Goal: Task Accomplishment & Management: Use online tool/utility

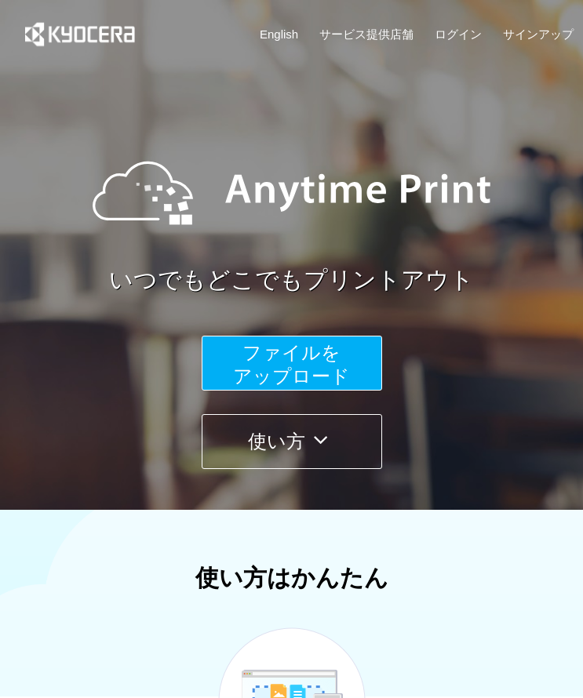
scroll to position [51, 0]
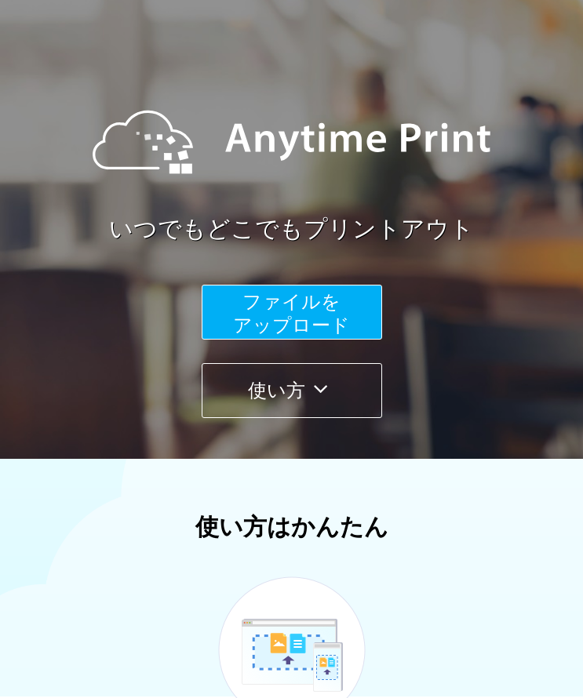
click at [301, 322] on span "ファイルを ​​アップロード" at bounding box center [291, 313] width 117 height 45
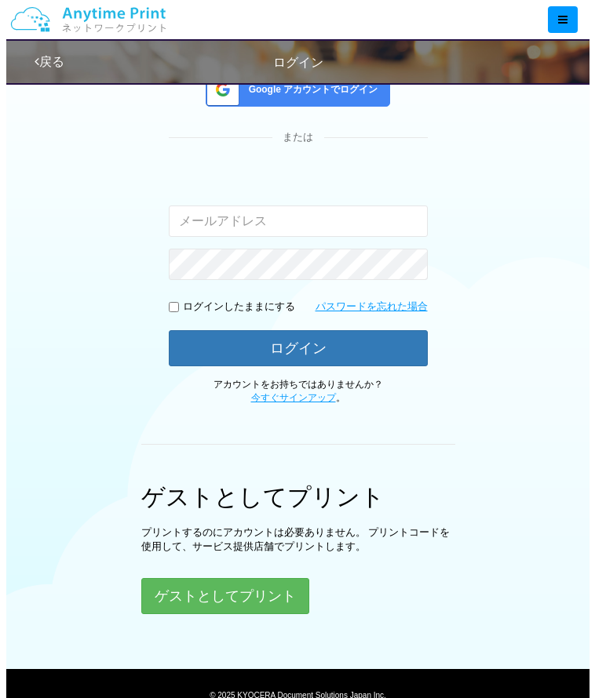
scroll to position [165, 0]
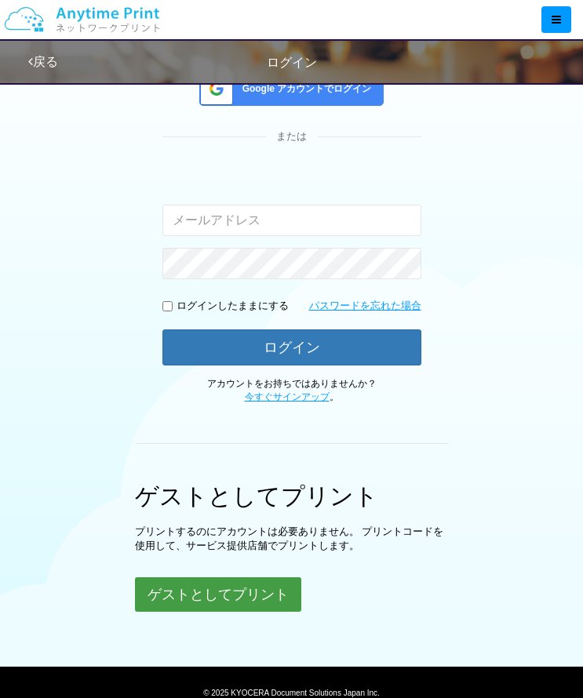
click at [247, 589] on button "ゲストとしてプリント" at bounding box center [218, 594] width 166 height 35
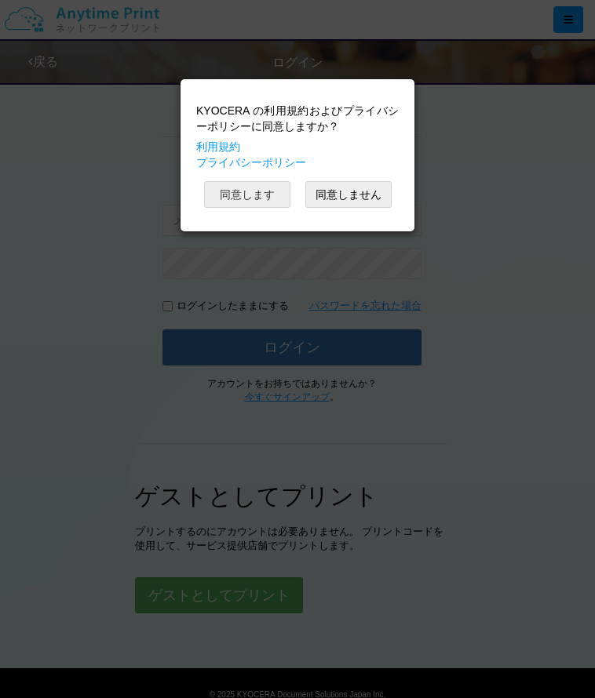
click at [259, 194] on button "同意します" at bounding box center [247, 194] width 86 height 27
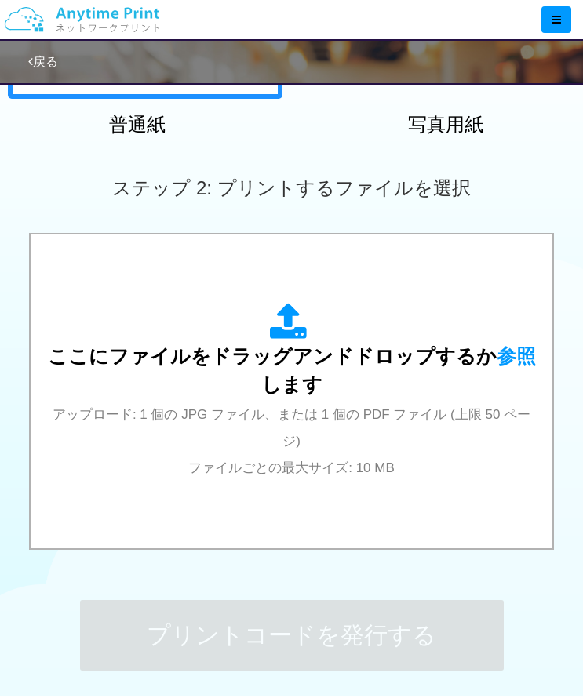
scroll to position [374, 0]
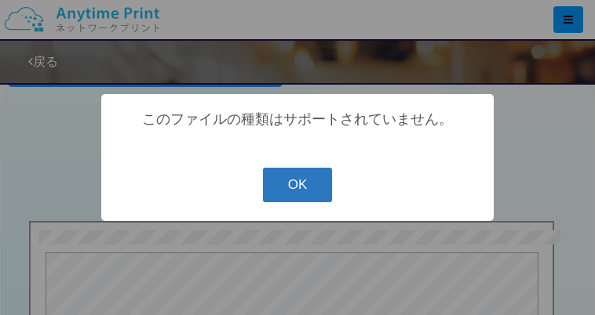
click at [313, 180] on button "OK" at bounding box center [298, 185] width 70 height 35
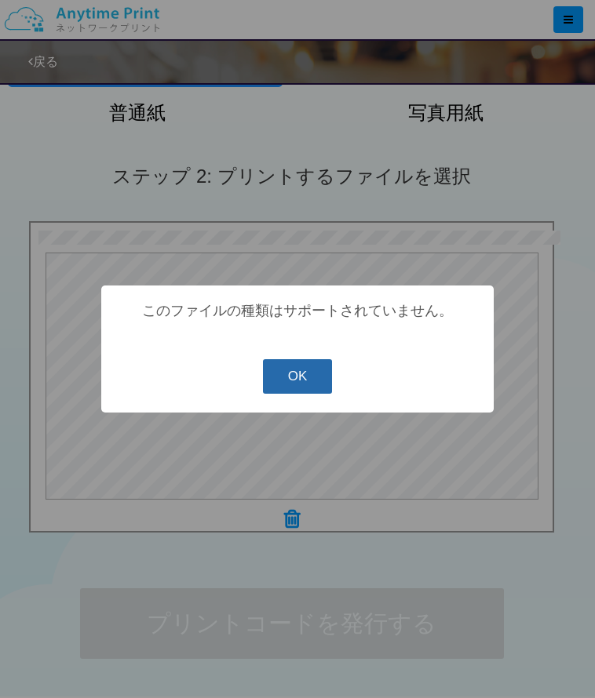
click at [301, 388] on button "OK" at bounding box center [298, 376] width 70 height 35
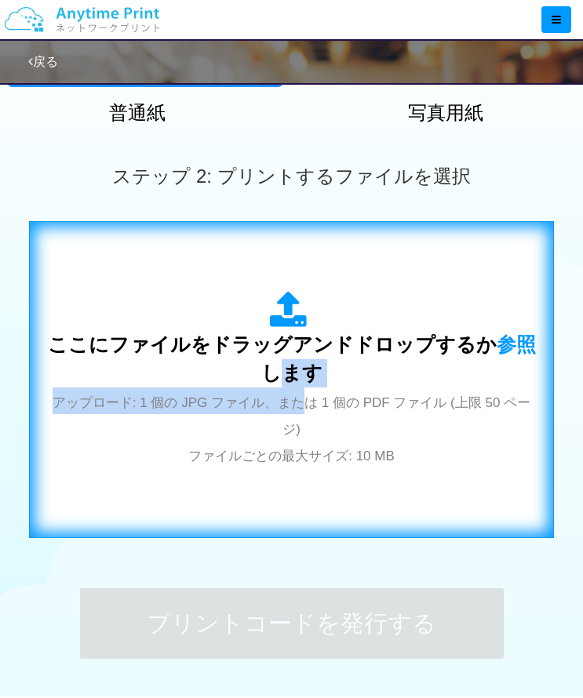
drag, startPoint x: 301, startPoint y: 388, endPoint x: 234, endPoint y: 378, distance: 68.2
click at [234, 378] on div "ここにファイルをドラッグアンドドロップするか 参照 します アップロード: 1 個の JPG ファイル、または 1 個の PDF ファイル (上限 50 ペー…" at bounding box center [291, 379] width 492 height 177
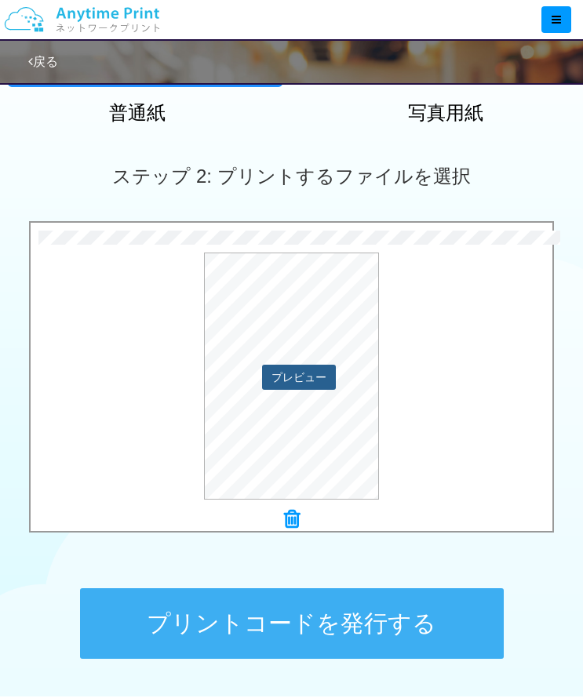
click at [297, 377] on button "プレビュー" at bounding box center [299, 377] width 74 height 25
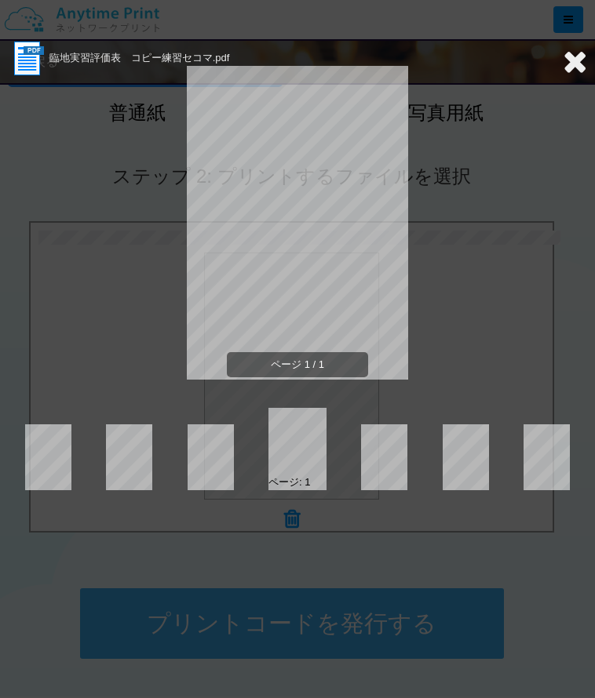
click at [581, 53] on icon at bounding box center [574, 60] width 24 height 31
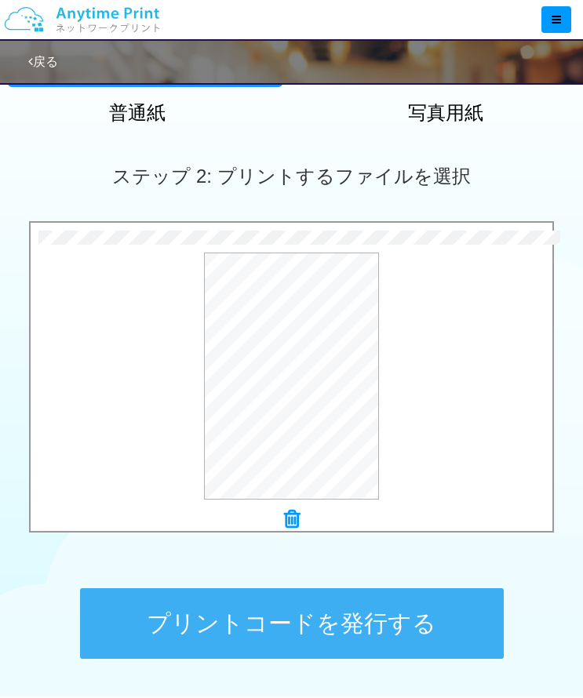
click at [192, 625] on button "プリントコードを発行する" at bounding box center [292, 623] width 424 height 71
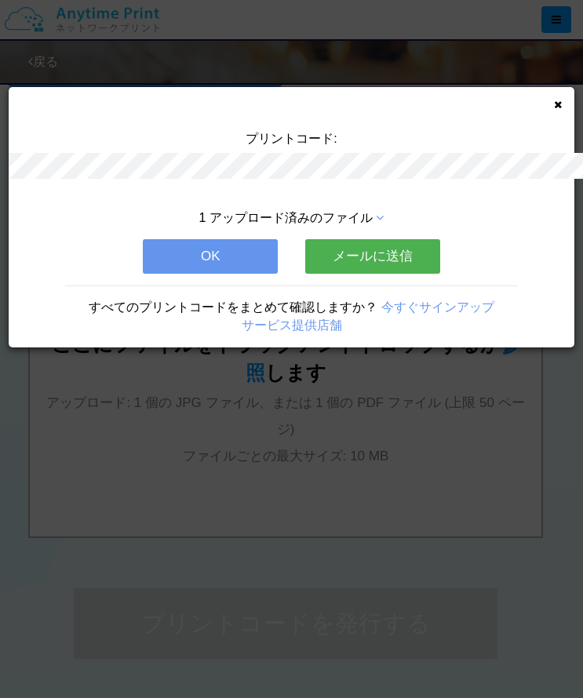
scroll to position [0, 0]
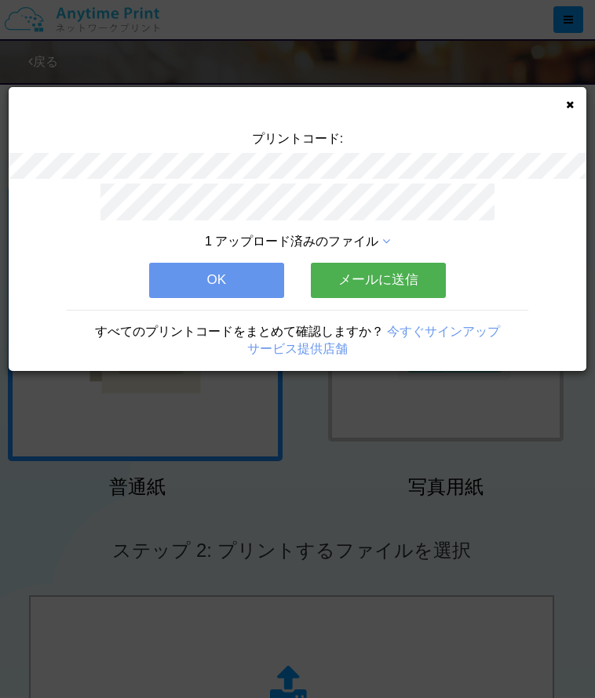
click at [331, 280] on button "メールに送信" at bounding box center [378, 280] width 135 height 35
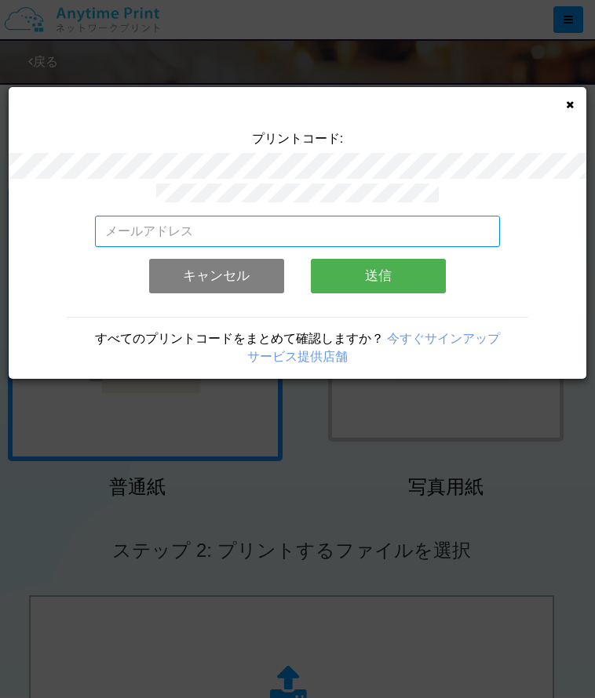
click at [260, 225] on input "email" at bounding box center [297, 231] width 404 height 31
type input "[EMAIL_ADDRESS][DOMAIN_NAME]"
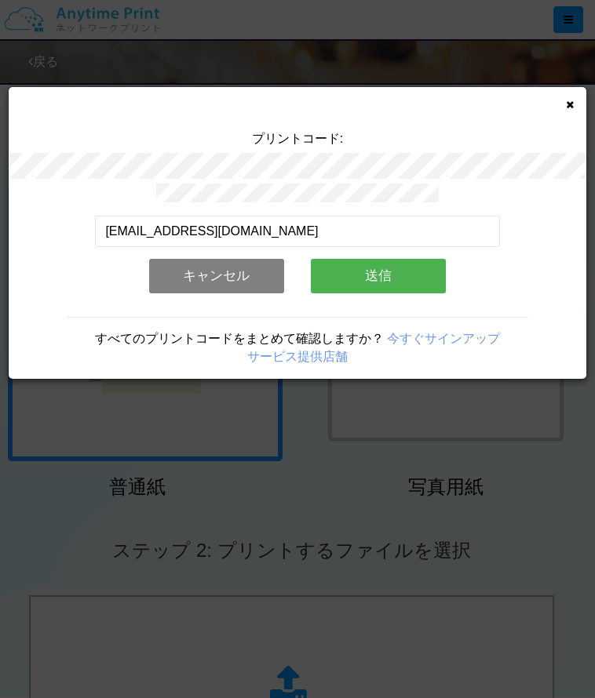
click at [344, 272] on button "送信" at bounding box center [378, 276] width 135 height 35
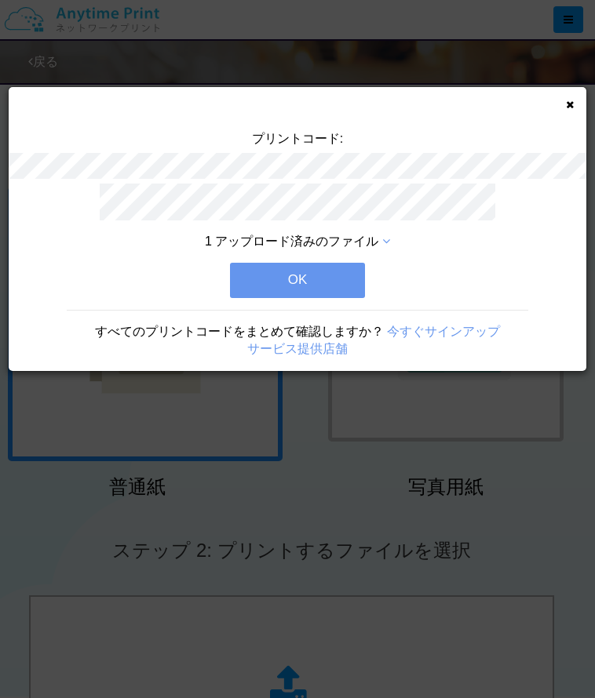
click at [344, 272] on button "OK" at bounding box center [297, 280] width 135 height 35
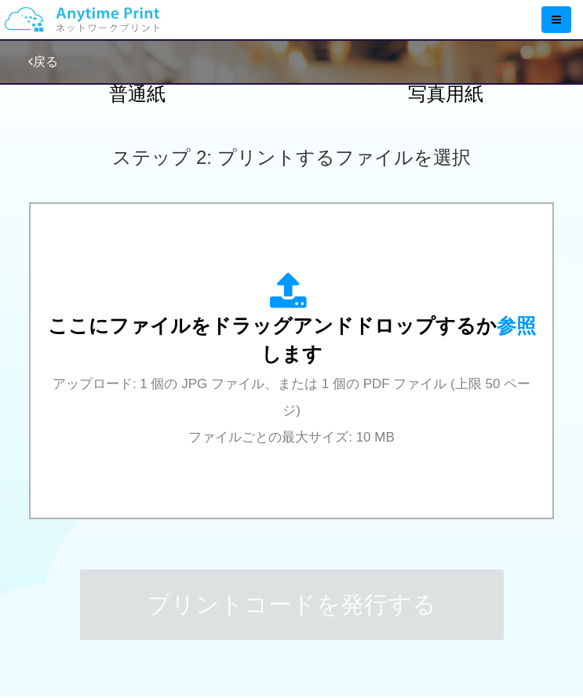
scroll to position [398, 0]
